Goal: Task Accomplishment & Management: Use online tool/utility

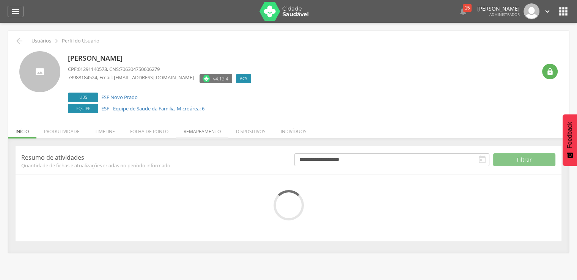
click at [183, 130] on li "Remapeamento" at bounding box center [202, 130] width 52 height 18
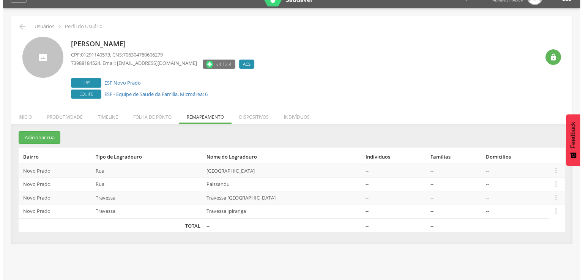
scroll to position [23, 0]
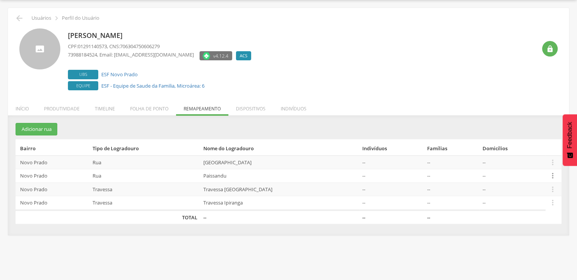
click at [551, 172] on icon "" at bounding box center [553, 175] width 8 height 8
click at [519, 148] on link "Desalocar famílias" at bounding box center [527, 145] width 60 height 9
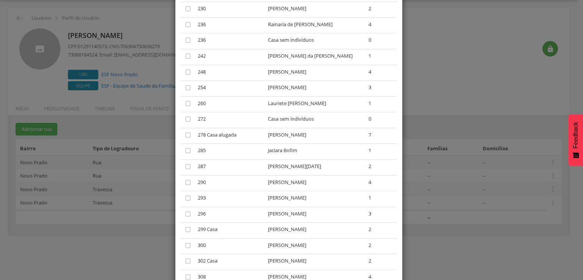
scroll to position [721, 0]
click at [184, 40] on icon "" at bounding box center [188, 41] width 8 height 8
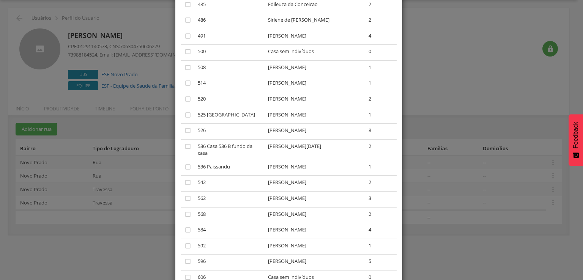
scroll to position [1518, 0]
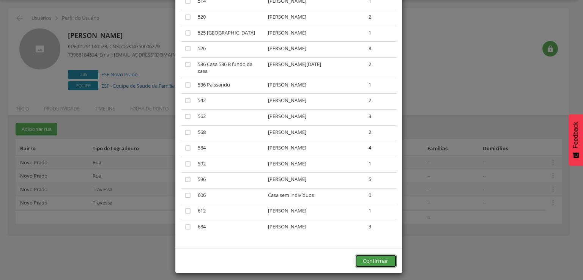
click at [362, 261] on button "Confirmar" at bounding box center [376, 261] width 42 height 13
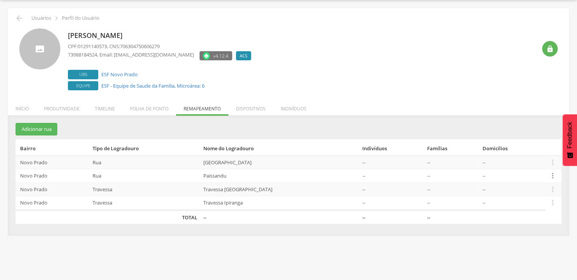
click at [552, 175] on icon "" at bounding box center [553, 175] width 8 height 8
click at [525, 148] on link "Desalocar famílias" at bounding box center [527, 145] width 60 height 9
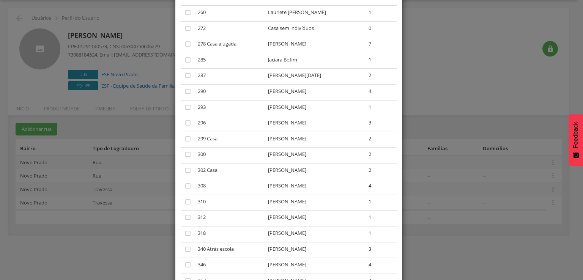
scroll to position [873, 0]
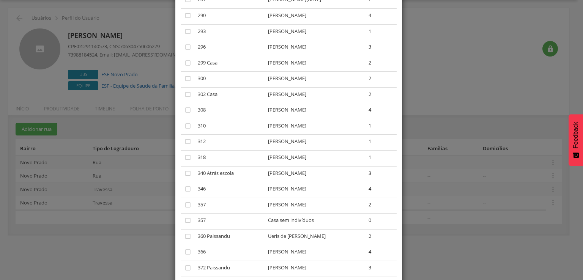
click at [181, 224] on td "" at bounding box center [188, 222] width 14 height 16
click at [184, 224] on td "" at bounding box center [188, 222] width 14 height 16
click at [185, 223] on icon "" at bounding box center [188, 221] width 8 height 8
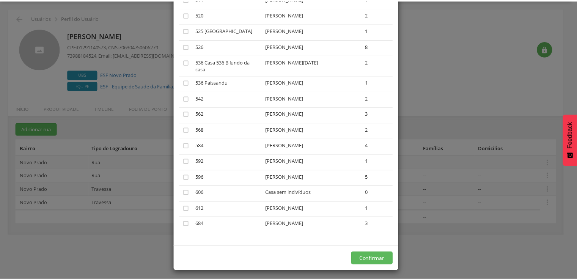
scroll to position [1505, 0]
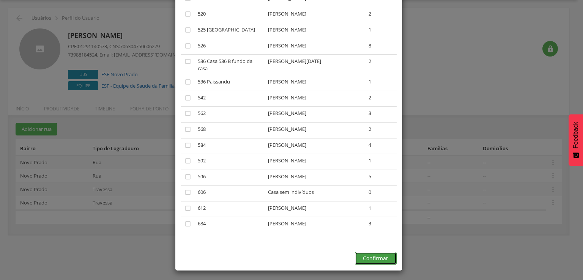
click at [367, 253] on button "Confirmar" at bounding box center [376, 258] width 42 height 13
